Goal: Find specific page/section: Find specific page/section

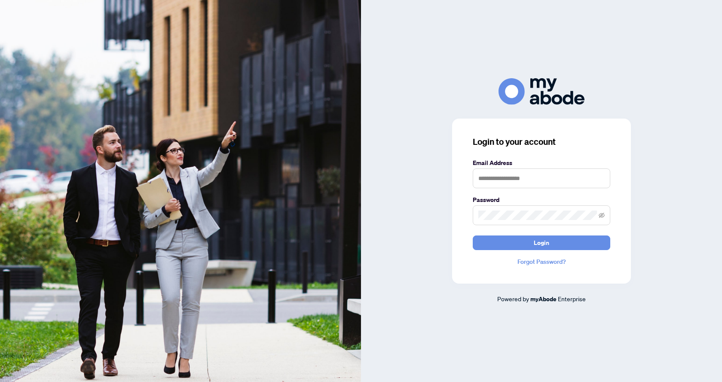
type input "**********"
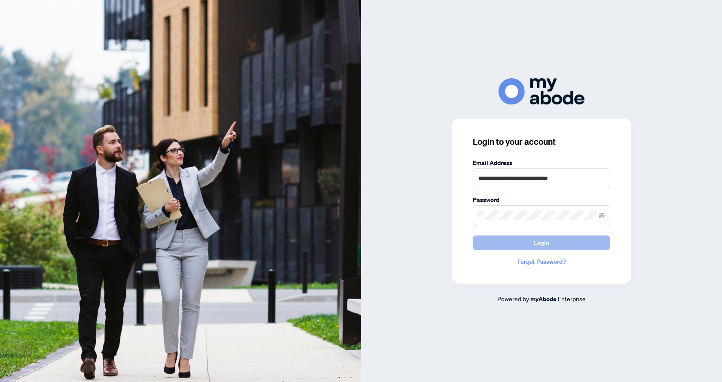
click at [576, 244] on button "Login" at bounding box center [541, 242] width 137 height 15
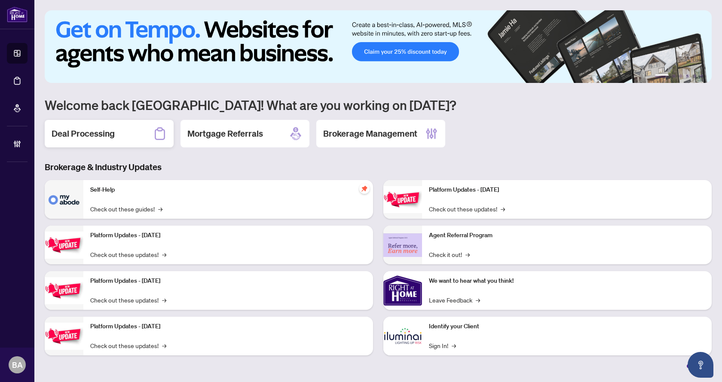
click at [115, 132] on div "Deal Processing" at bounding box center [109, 133] width 129 height 27
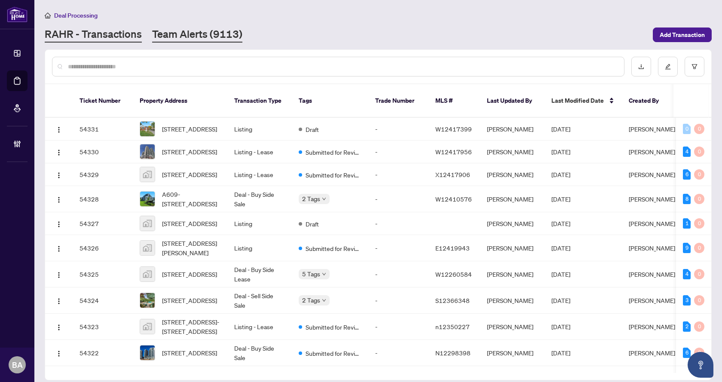
click at [215, 37] on link "Team Alerts (9113)" at bounding box center [197, 34] width 90 height 15
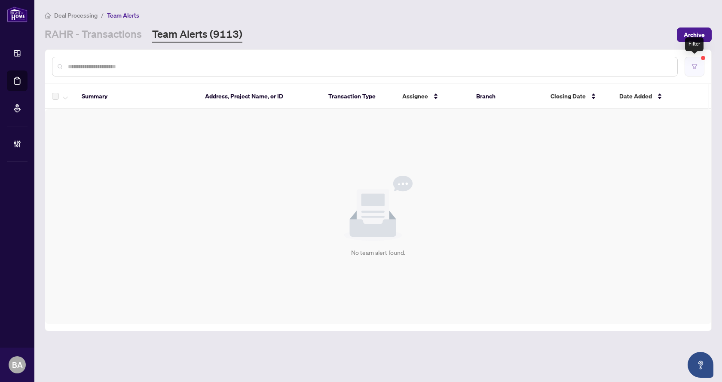
click at [693, 65] on icon "filter" at bounding box center [694, 66] width 5 height 5
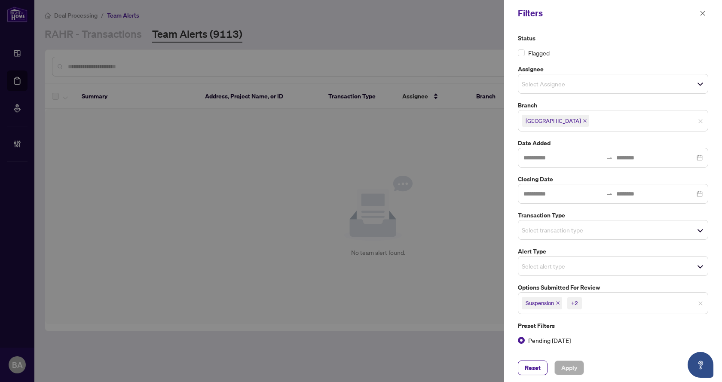
click at [594, 305] on input "search" at bounding box center [613, 303] width 60 height 10
click at [619, 342] on label "Pending Today" at bounding box center [613, 340] width 190 height 9
click at [546, 341] on span "Pending Today" at bounding box center [549, 340] width 49 height 9
click at [548, 338] on span "Pending Today" at bounding box center [549, 340] width 49 height 9
click at [577, 368] on button "Apply" at bounding box center [569, 367] width 30 height 15
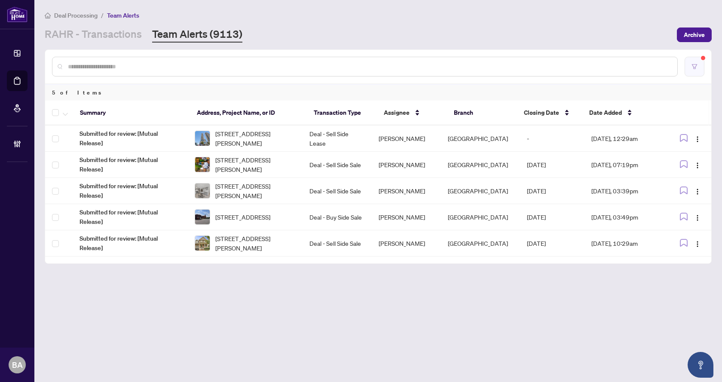
click at [698, 64] on button "button" at bounding box center [694, 67] width 20 height 20
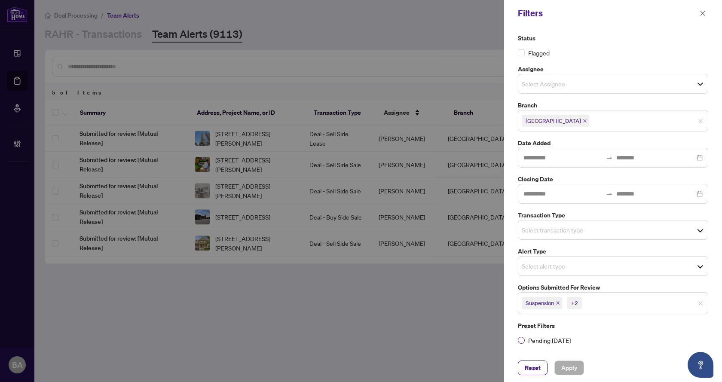
drag, startPoint x: 514, startPoint y: 335, endPoint x: 527, endPoint y: 345, distance: 15.6
click at [515, 336] on div "Status Flagged Assignee Select Assignee Branch Burlington Date Added Closing Da…" at bounding box center [613, 190] width 218 height 327
click at [517, 342] on div "Preset Filters Pending Today" at bounding box center [612, 333] width 195 height 24
click at [525, 342] on span "Pending Today" at bounding box center [549, 340] width 49 height 9
click at [570, 364] on span "Apply" at bounding box center [569, 368] width 16 height 14
